Goal: Obtain resource: Download file/media

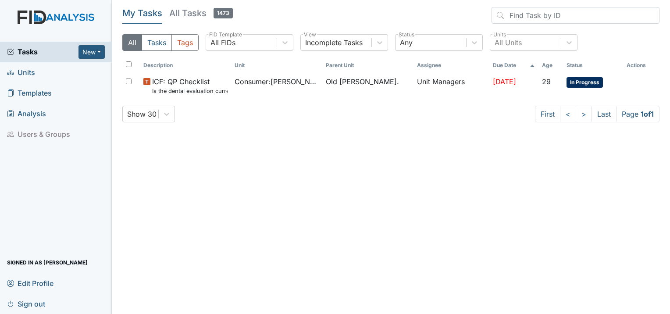
click at [29, 77] on span "Units" at bounding box center [21, 73] width 28 height 14
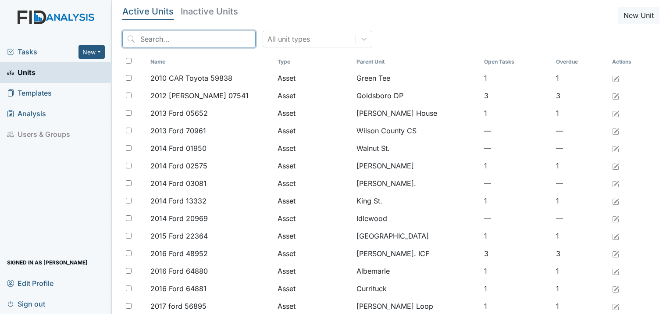
click at [173, 46] on input "search" at bounding box center [188, 39] width 133 height 17
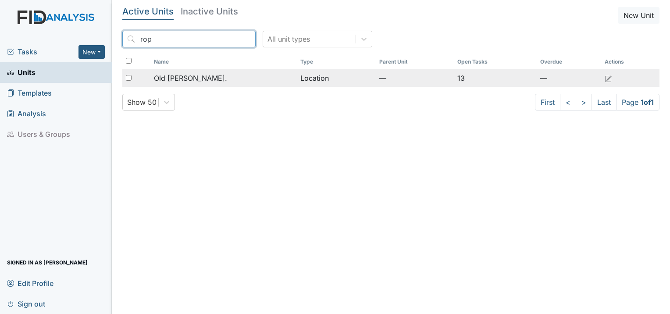
type input "rop"
click at [191, 83] on span "Old [PERSON_NAME]." at bounding box center [190, 78] width 73 height 11
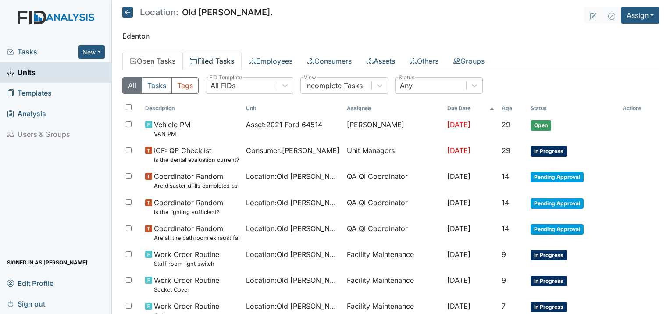
click at [213, 63] on link "Filed Tasks" at bounding box center [212, 61] width 59 height 18
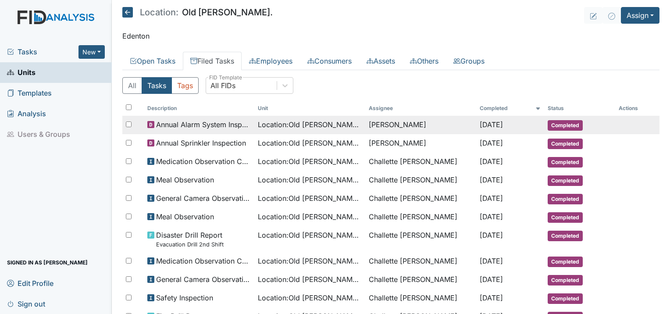
click at [234, 121] on span "Annual Alarm System Inspection" at bounding box center [203, 124] width 95 height 11
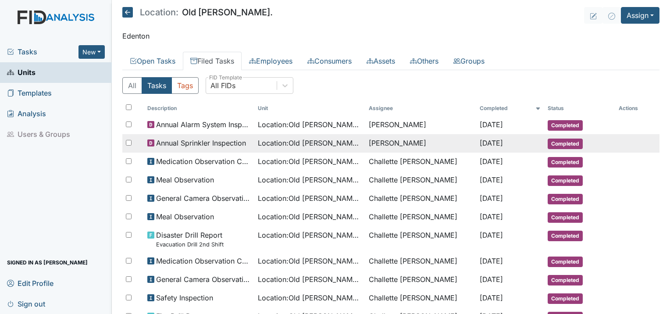
click at [219, 140] on span "Annual Sprinkler Inspection" at bounding box center [201, 143] width 90 height 11
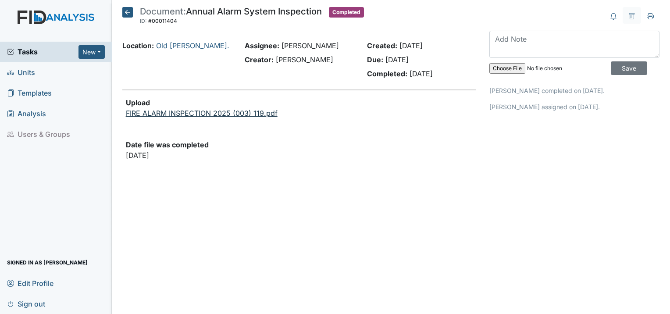
click at [237, 113] on link "FIRE ALARM INSPECTION 2025 (003) 119.pdf" at bounding box center [202, 113] width 152 height 9
click at [172, 113] on link "phoenix.119.2025.pdf" at bounding box center [162, 113] width 72 height 9
